Goal: Obtain resource: Download file/media

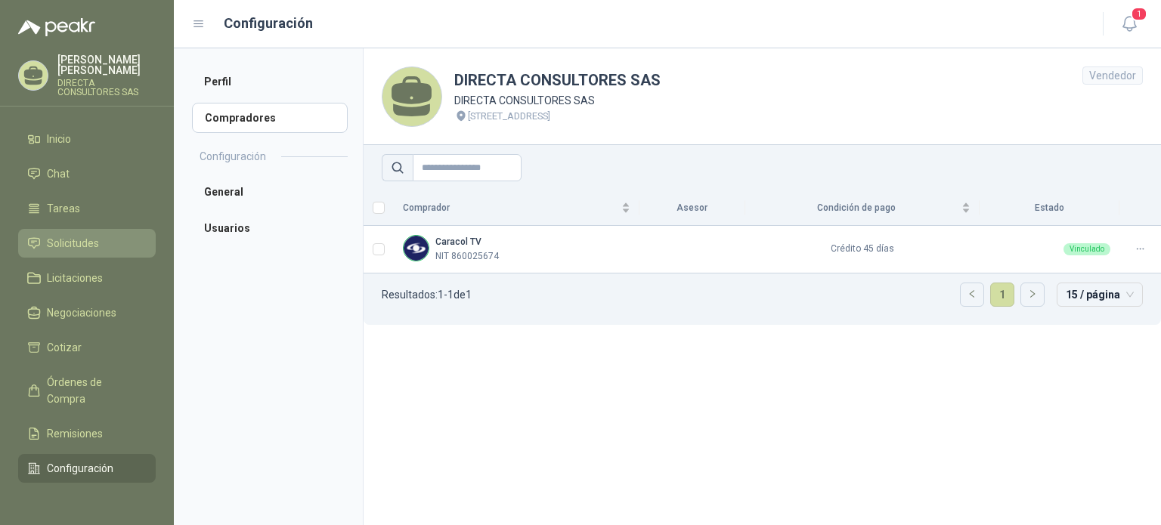
click at [67, 235] on span "Solicitudes" at bounding box center [73, 243] width 52 height 17
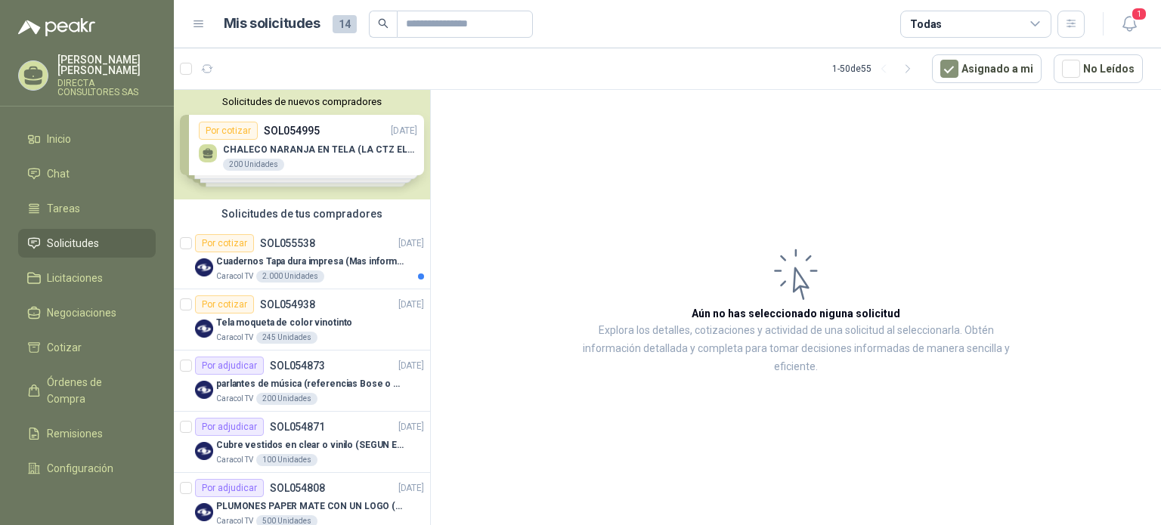
click at [296, 150] on div "Solicitudes de nuevos compradores Por cotizar SOL054995 [DATE] CHALECO NARANJA …" at bounding box center [302, 145] width 256 height 110
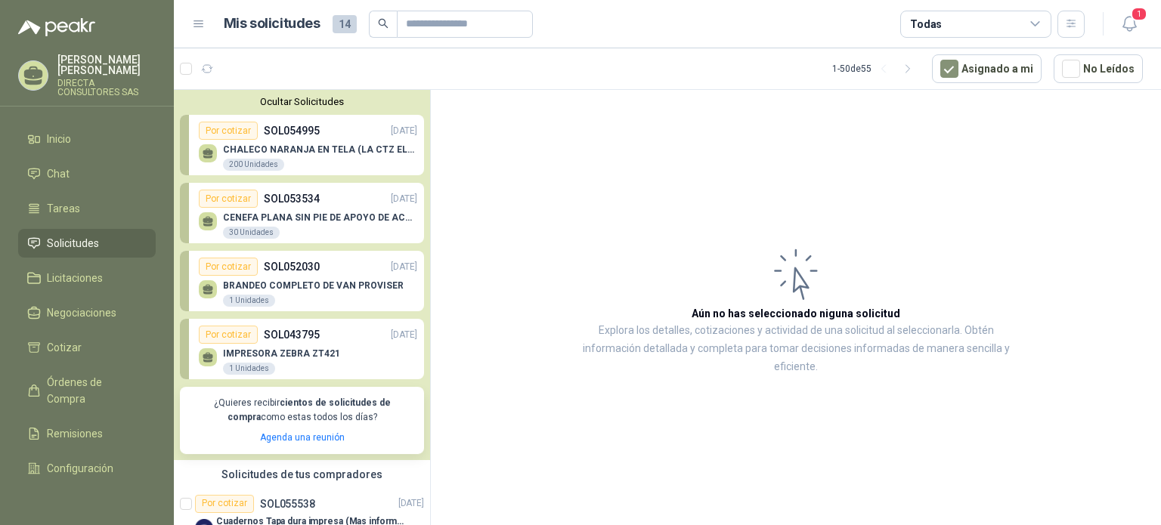
click at [319, 286] on p "BRANDEO COMPLETO DE VAN PROVISER" at bounding box center [313, 285] width 181 height 11
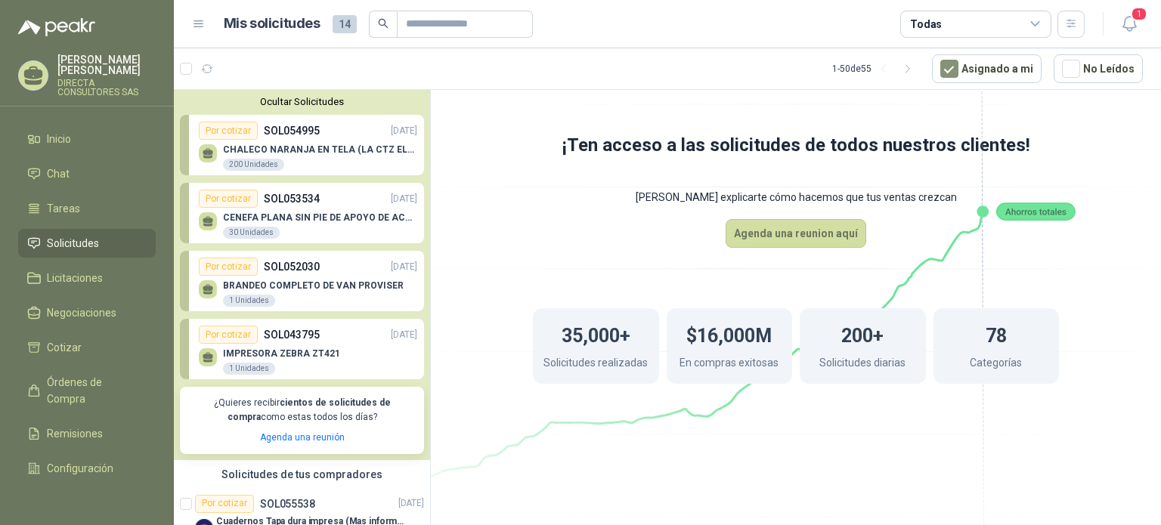
click at [85, 235] on span "Solicitudes" at bounding box center [73, 243] width 52 height 17
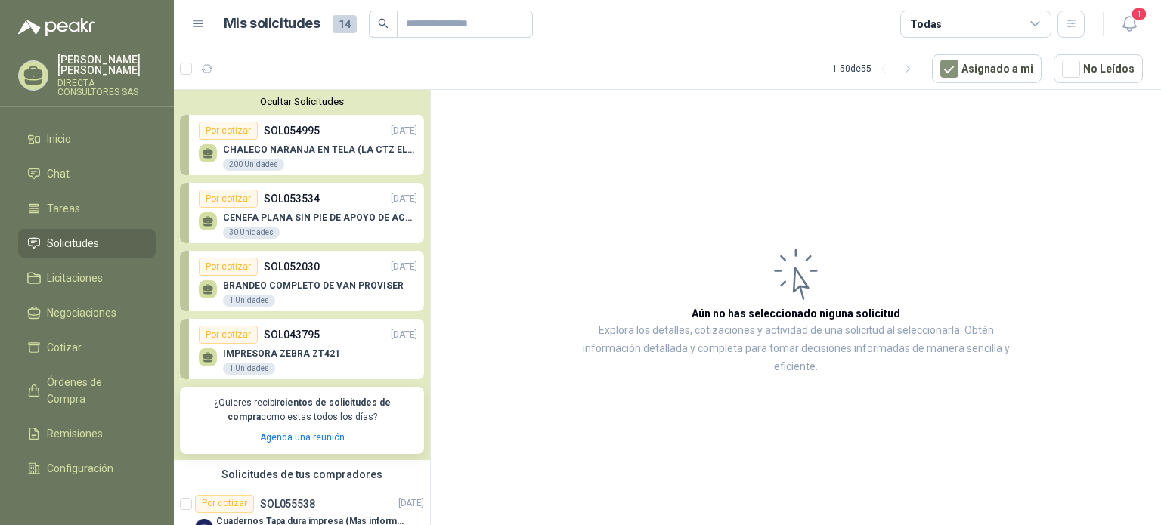
click at [85, 235] on span "Solicitudes" at bounding box center [73, 243] width 52 height 17
click at [483, 127] on article "Aún no has seleccionado niguna solicitud Explora los detalles, cotizaciones y a…" at bounding box center [796, 310] width 730 height 441
click at [79, 200] on li "Tareas" at bounding box center [86, 208] width 119 height 17
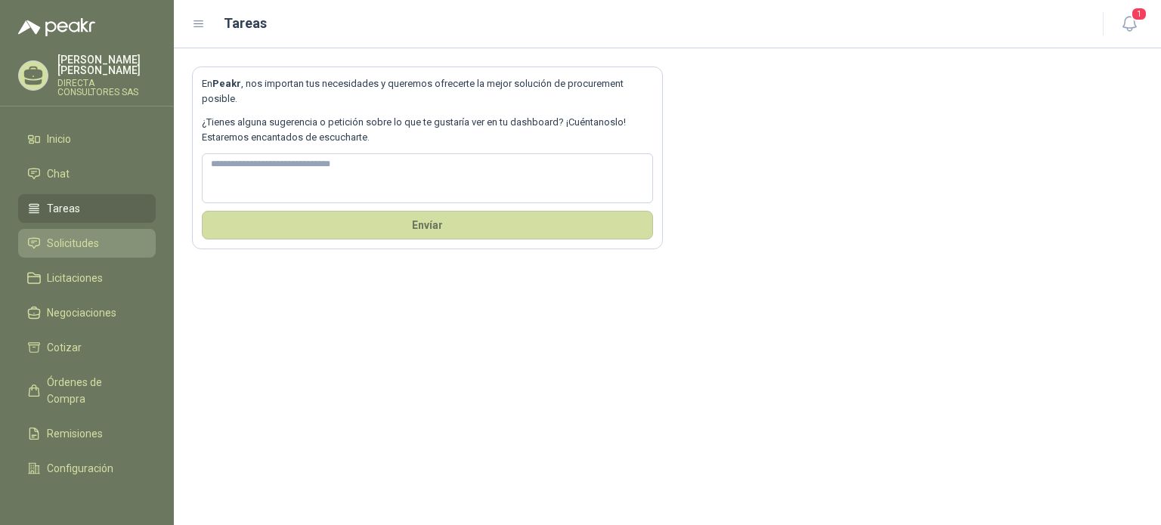
click at [65, 235] on span "Solicitudes" at bounding box center [73, 243] width 52 height 17
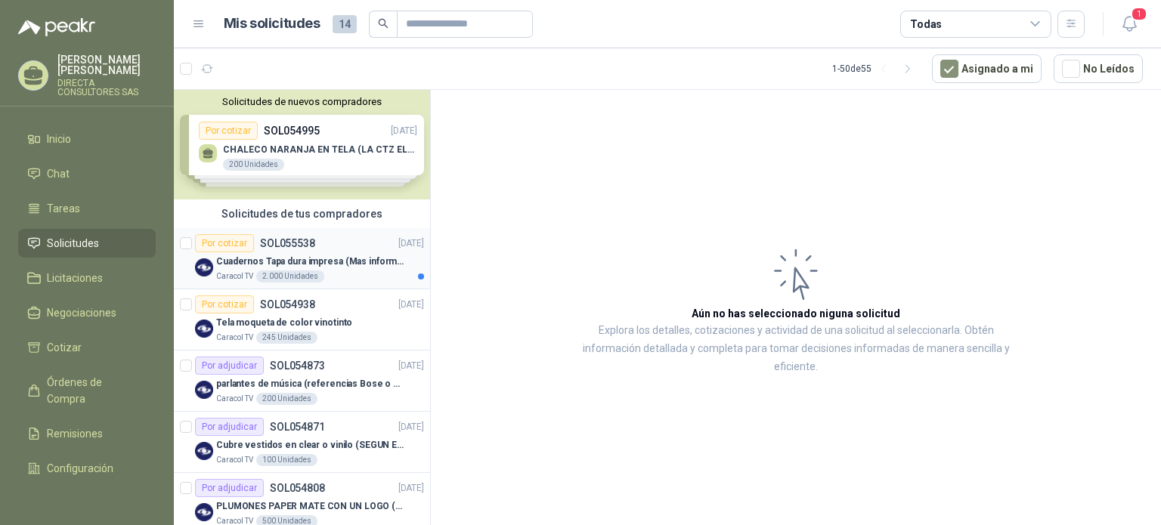
click at [324, 256] on p "Cuadernos Tapa dura impresa (Mas informacion en el adjunto)" at bounding box center [310, 262] width 188 height 14
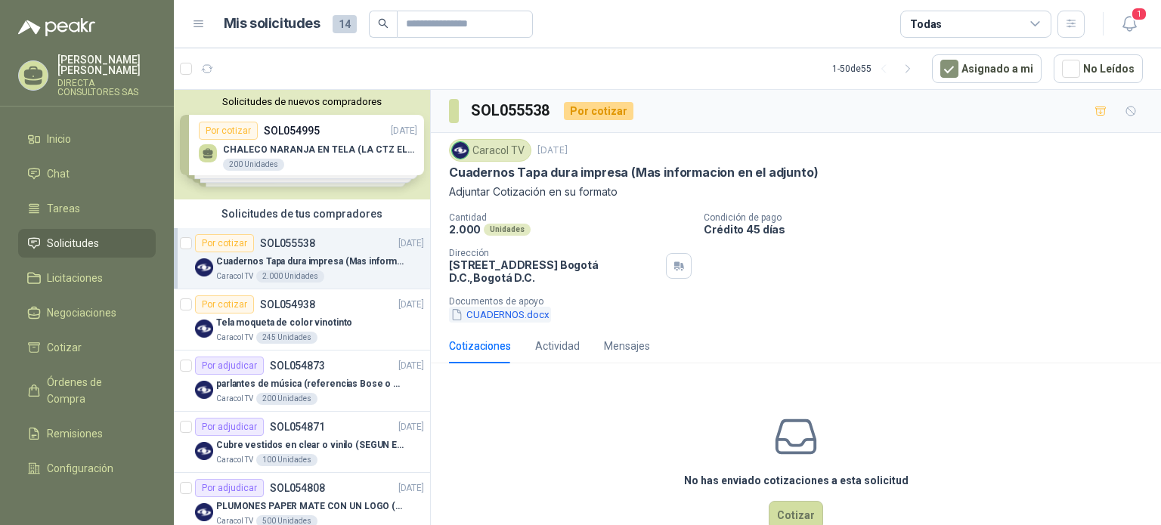
click at [485, 314] on button "CUADERNOS.docx" at bounding box center [500, 315] width 102 height 16
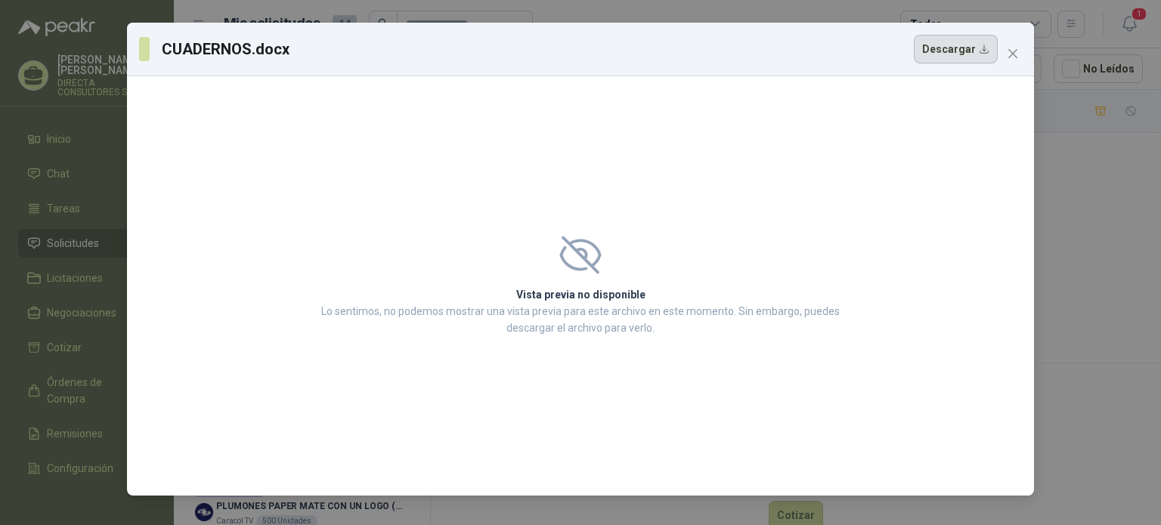
click at [959, 51] on button "Descargar" at bounding box center [956, 49] width 84 height 29
click at [1008, 54] on icon "close" at bounding box center [1013, 54] width 12 height 12
